Goal: Task Accomplishment & Management: Use online tool/utility

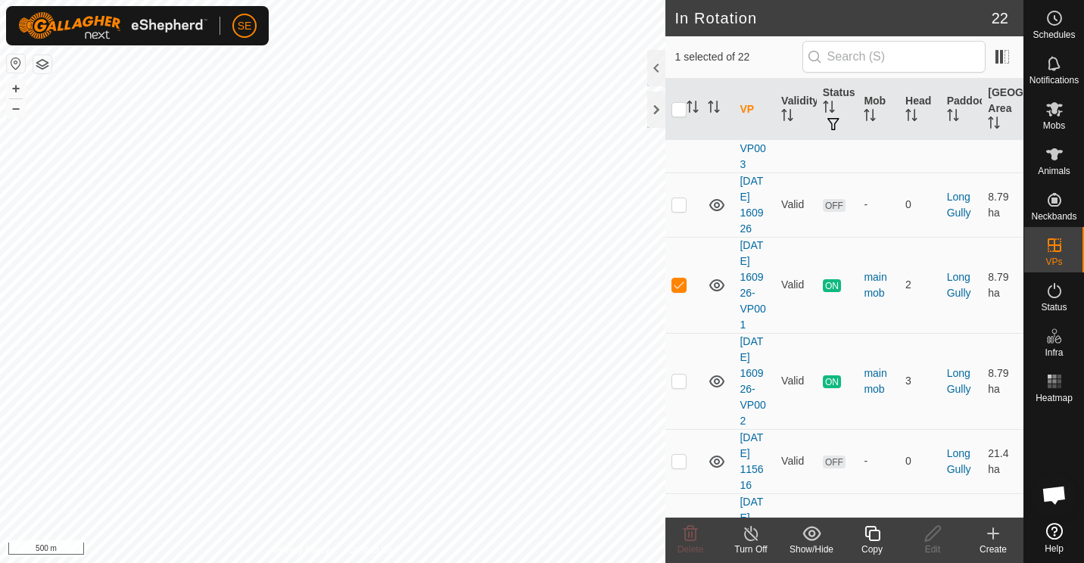
scroll to position [350, 0]
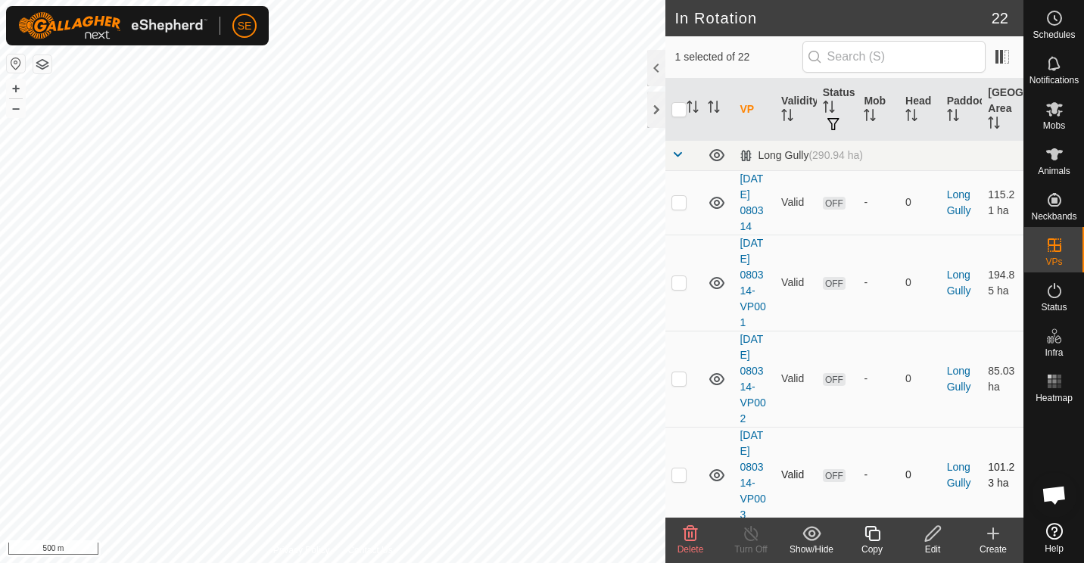
checkbox input "false"
checkbox input "true"
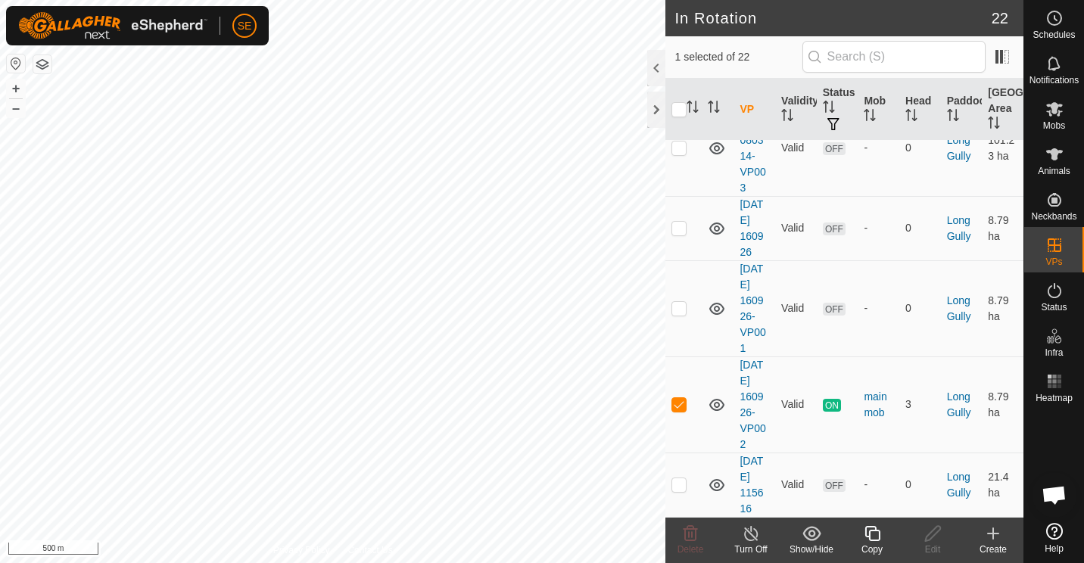
scroll to position [326, 0]
click at [749, 539] on icon at bounding box center [751, 534] width 19 height 18
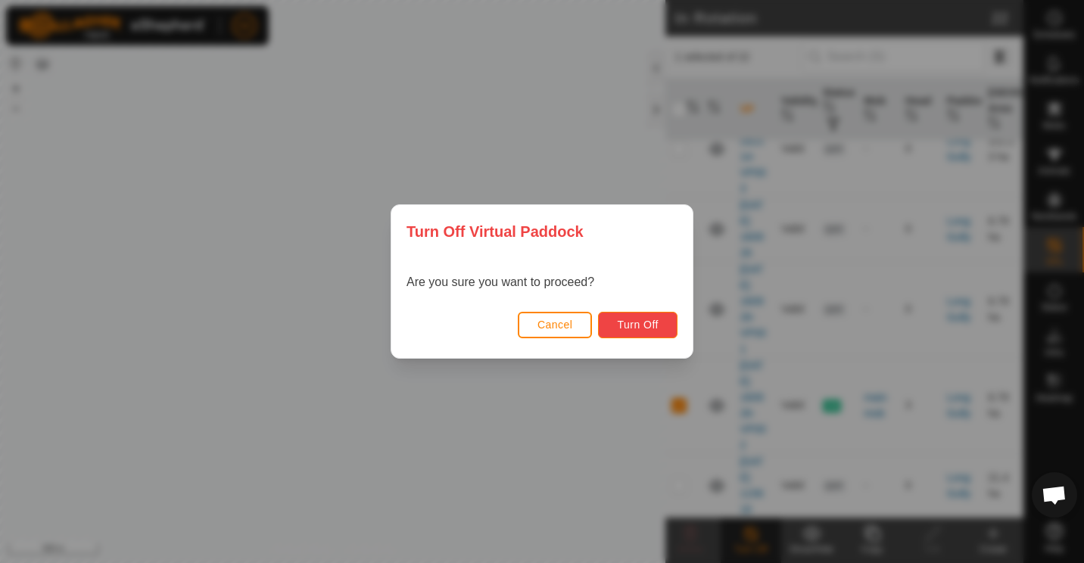
click at [635, 322] on span "Turn Off" at bounding box center [638, 325] width 42 height 12
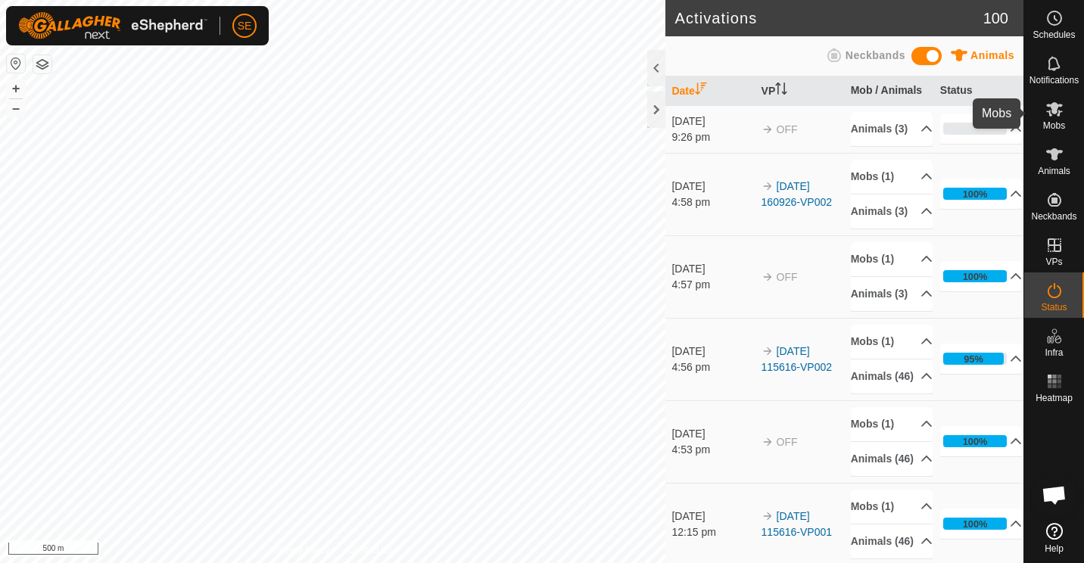
click at [1053, 117] on icon at bounding box center [1054, 109] width 18 height 18
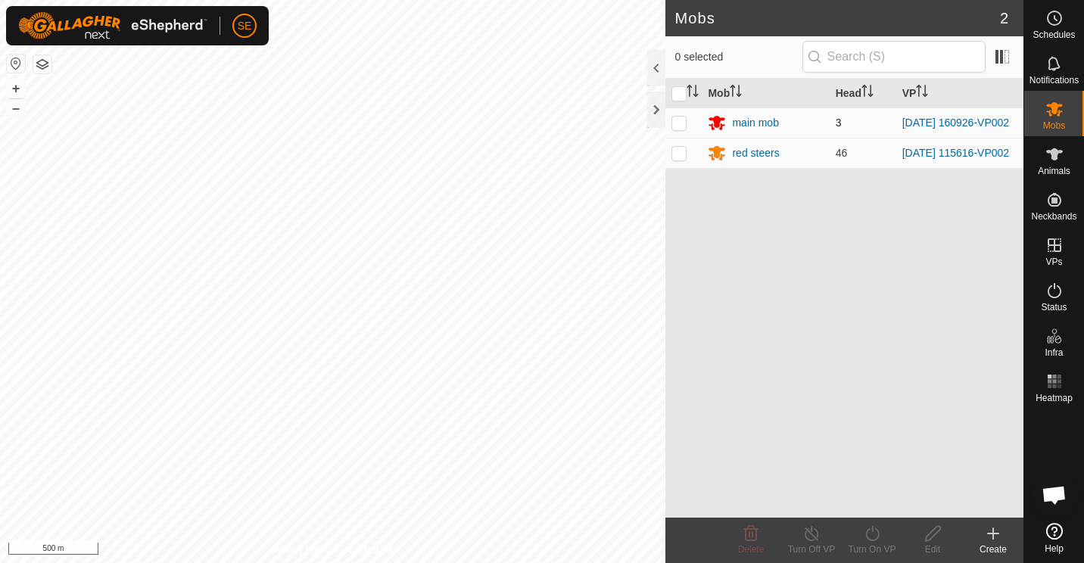
click at [680, 120] on p-checkbox at bounding box center [678, 123] width 15 height 12
checkbox input "true"
click at [865, 539] on icon at bounding box center [872, 534] width 19 height 18
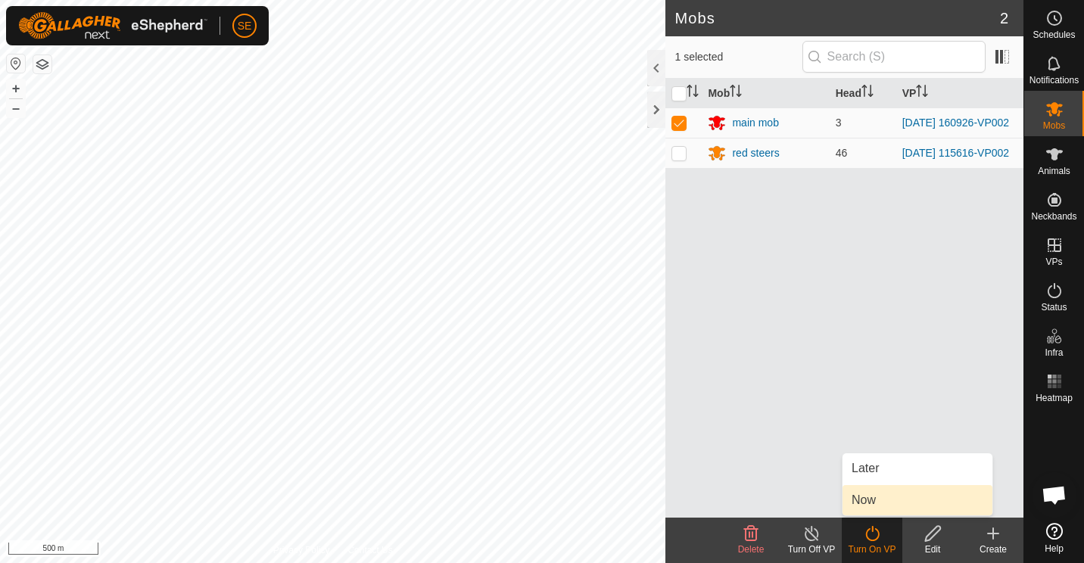
click at [867, 500] on link "Now" at bounding box center [917, 500] width 150 height 30
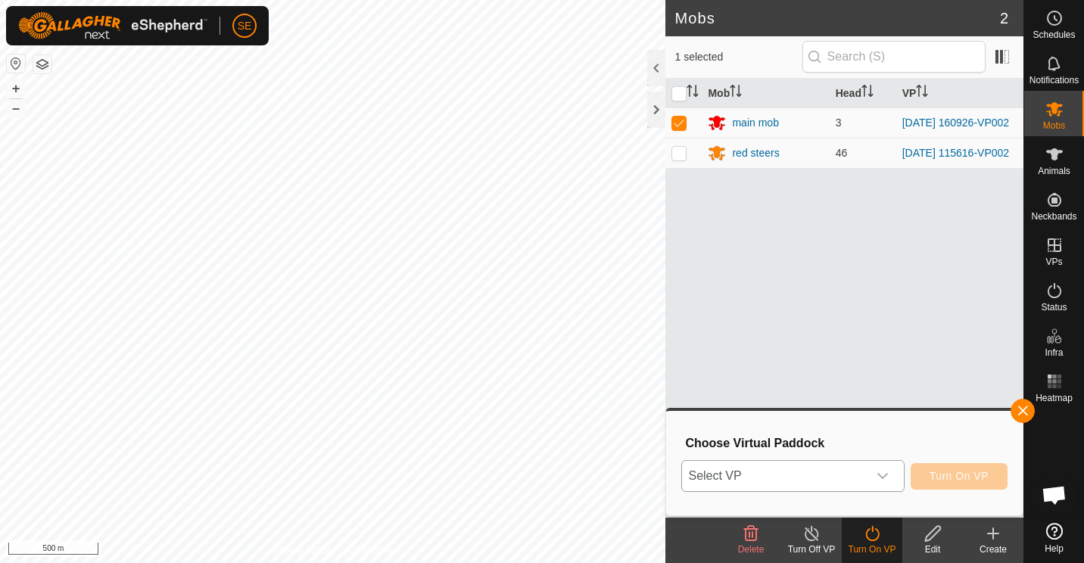
click at [887, 477] on icon "dropdown trigger" at bounding box center [882, 476] width 12 height 12
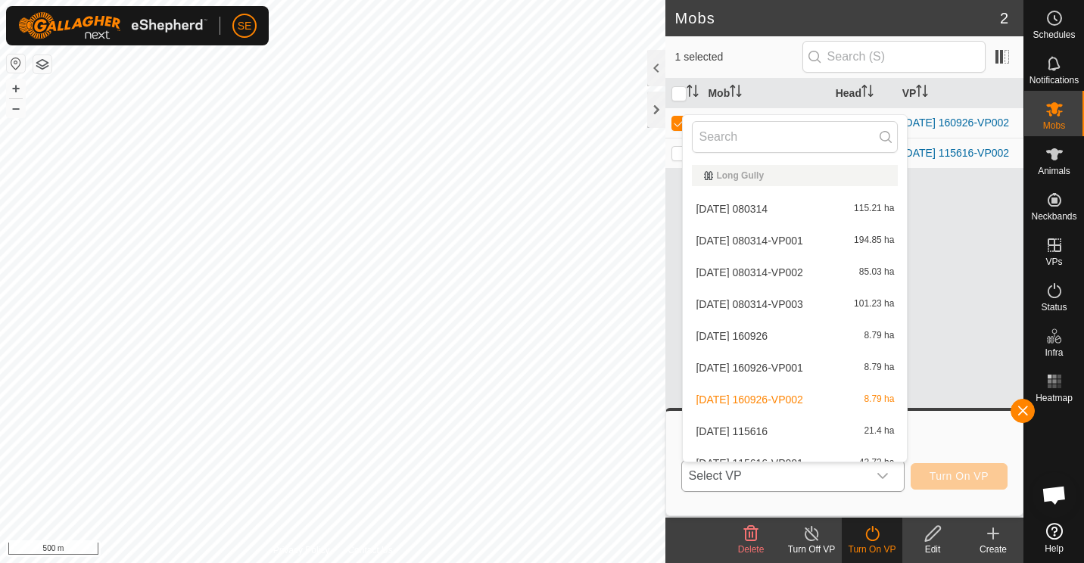
click at [887, 477] on icon "dropdown trigger" at bounding box center [882, 476] width 12 height 12
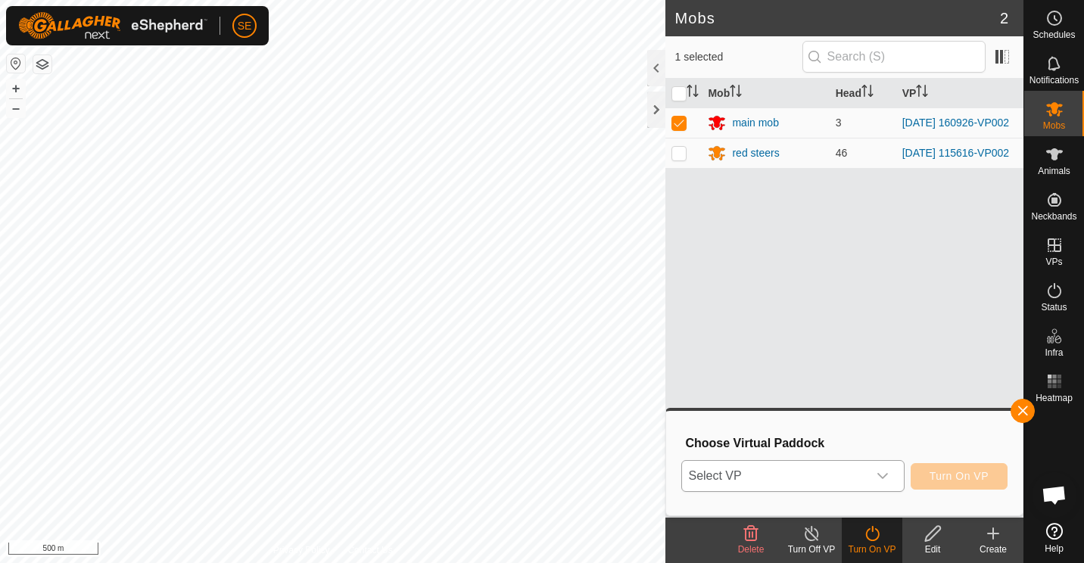
click at [887, 477] on icon "dropdown trigger" at bounding box center [882, 476] width 12 height 12
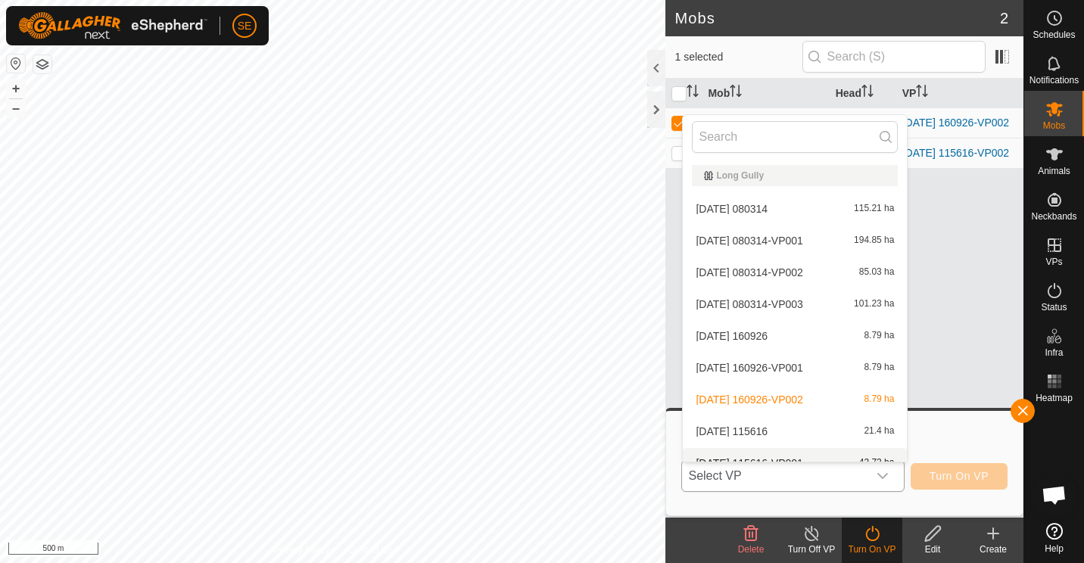
scroll to position [17, 0]
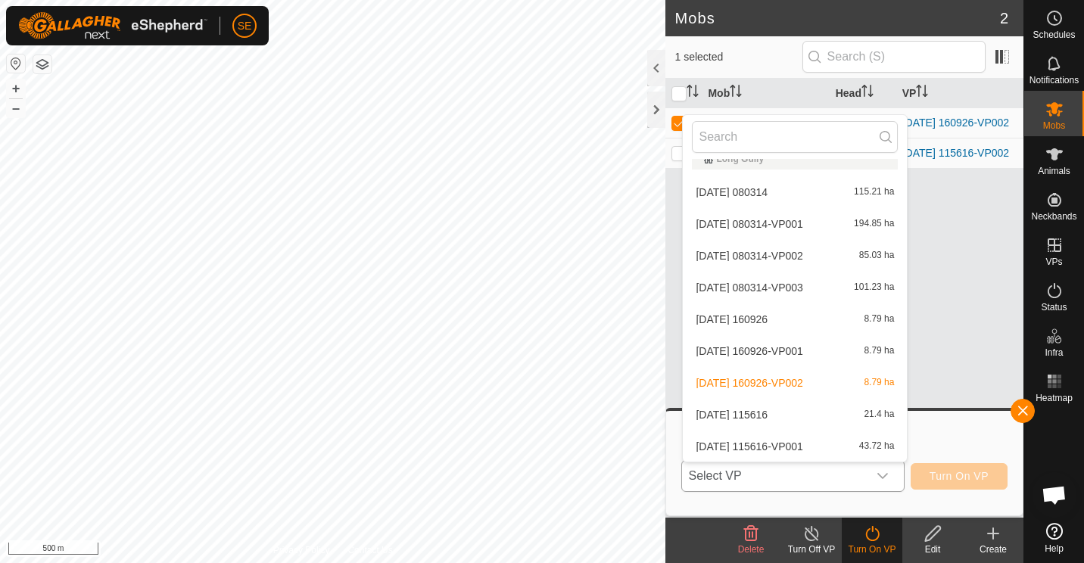
click at [761, 354] on li "[DATE] 160926-VP001 8.79 ha" at bounding box center [795, 351] width 224 height 30
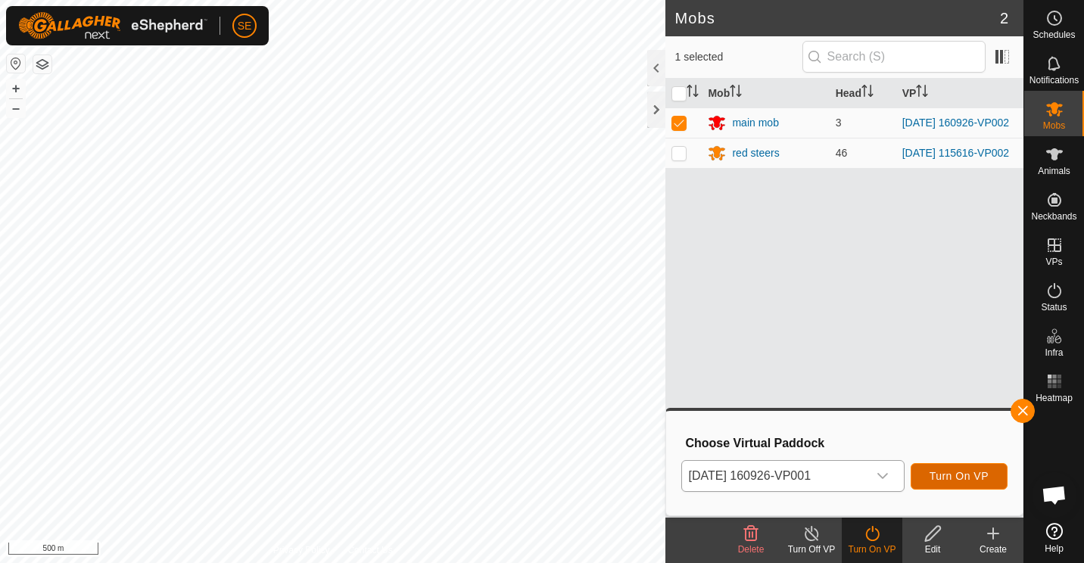
click at [962, 478] on span "Turn On VP" at bounding box center [958, 476] width 59 height 12
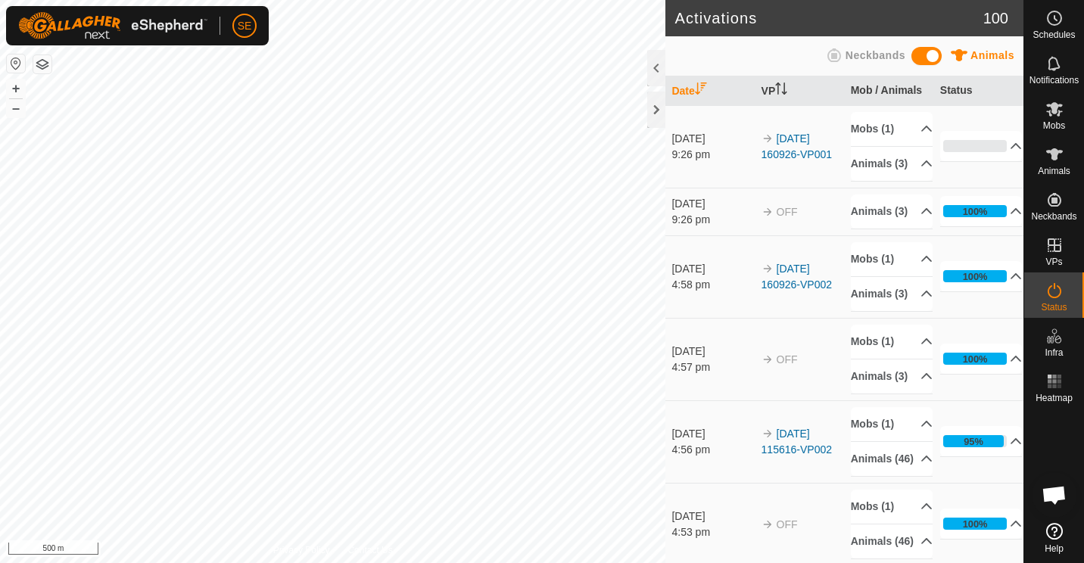
click at [962, 478] on td "95% In Progress Pending 2 Sent 0 Completed Confirmed 44 Overridden 0 Cancelled 0" at bounding box center [978, 441] width 89 height 82
